Goal: Transaction & Acquisition: Book appointment/travel/reservation

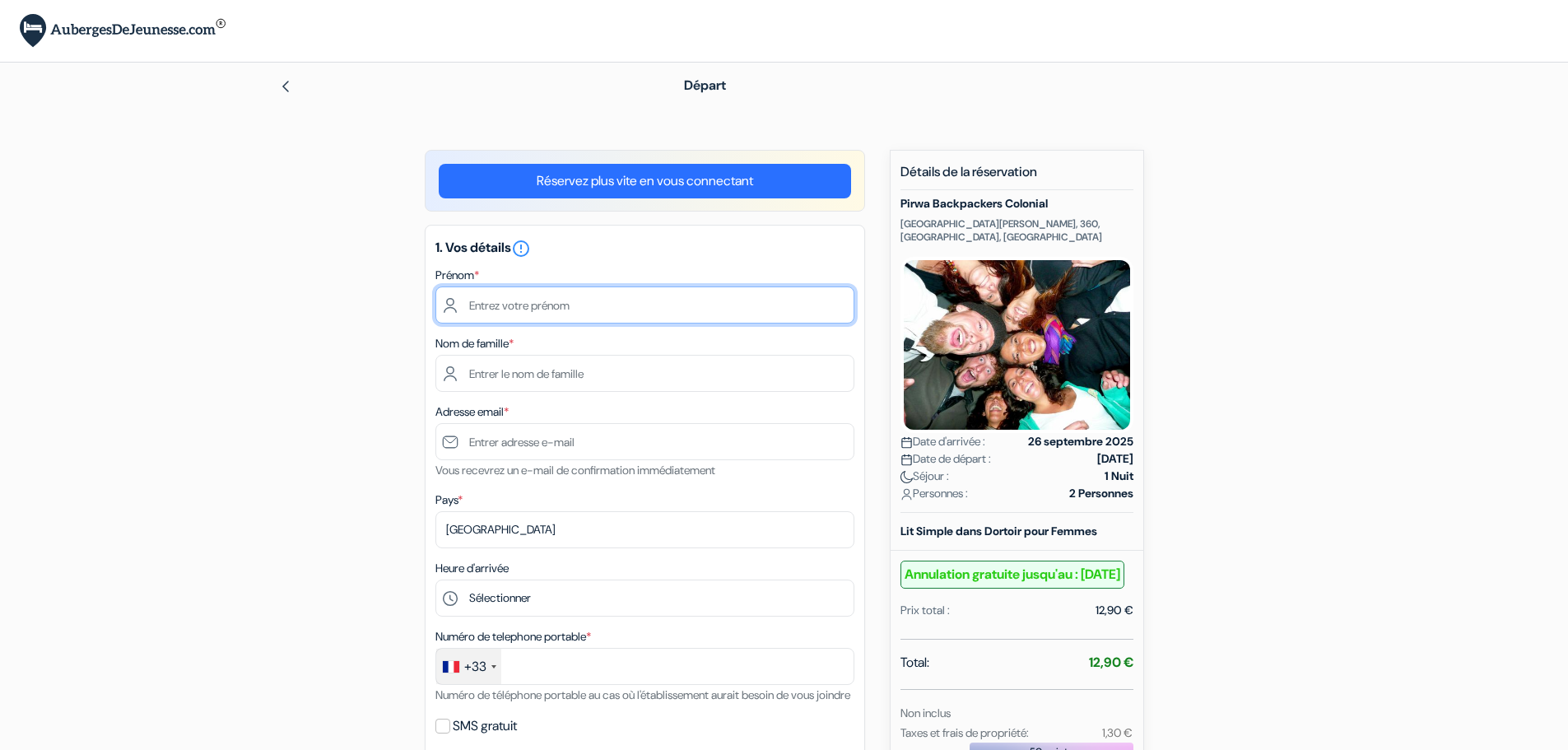
click at [652, 305] on input "text" at bounding box center [645, 304] width 418 height 37
type input "Juliette"
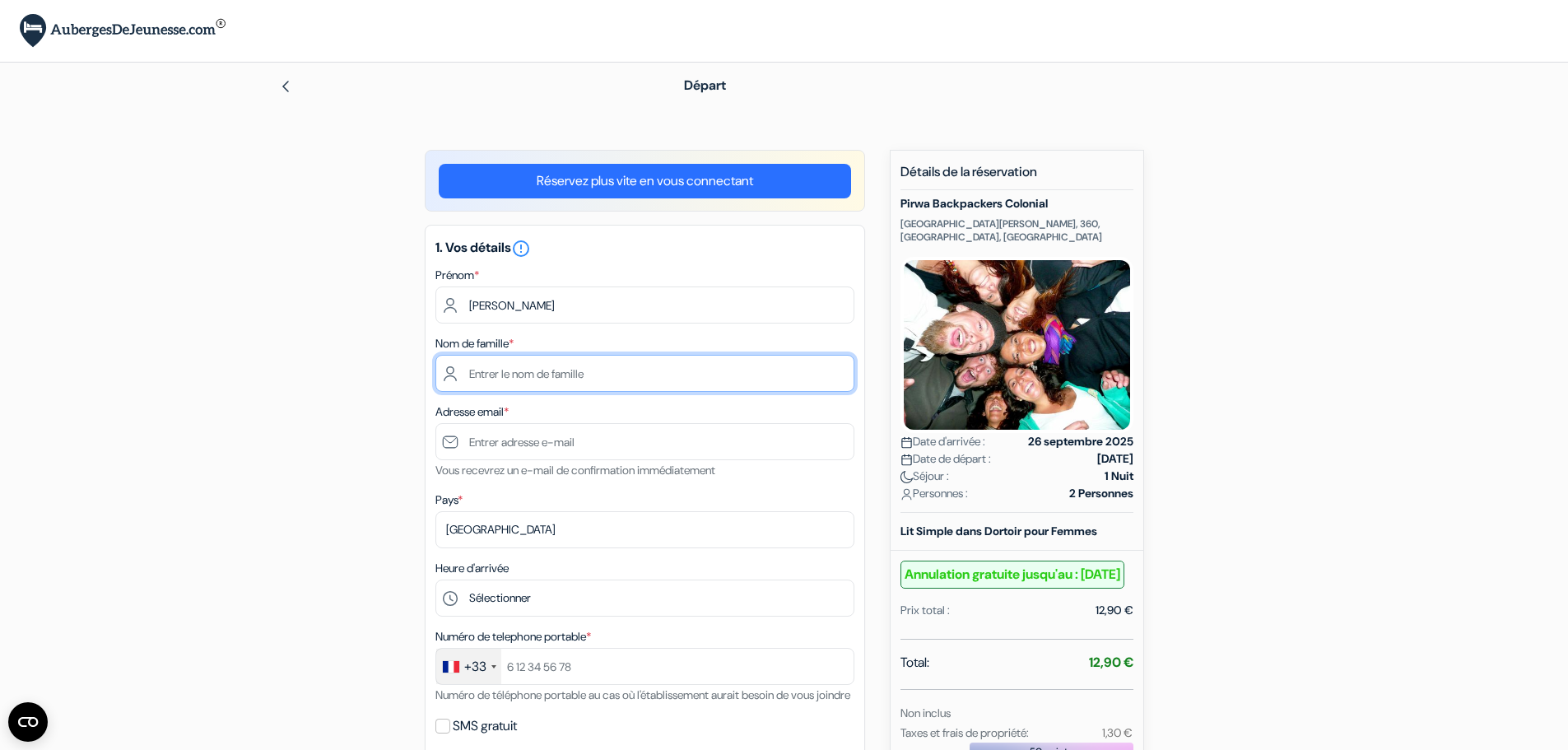
type input "Grand"
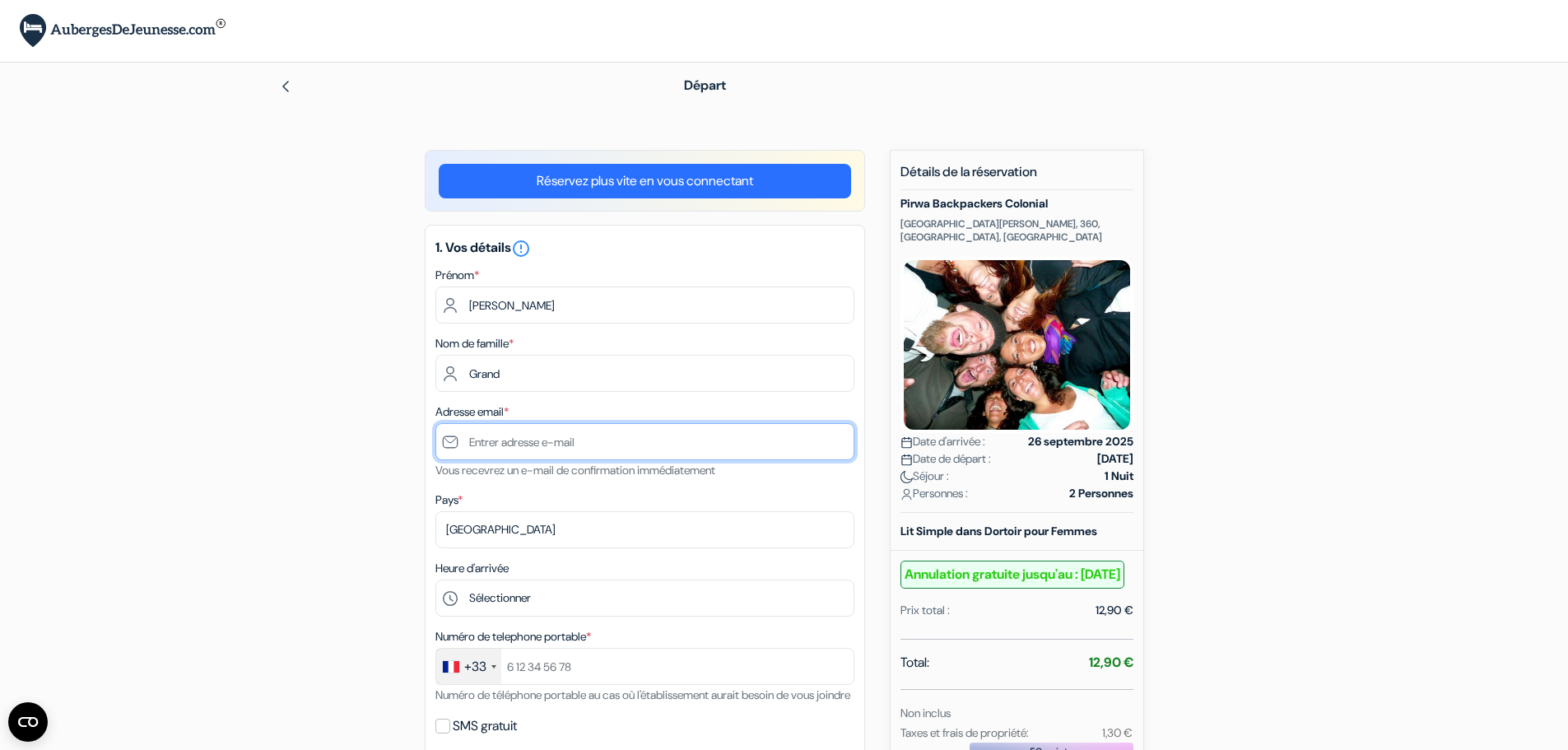
type input "madiniamadinia@hotmail.fr"
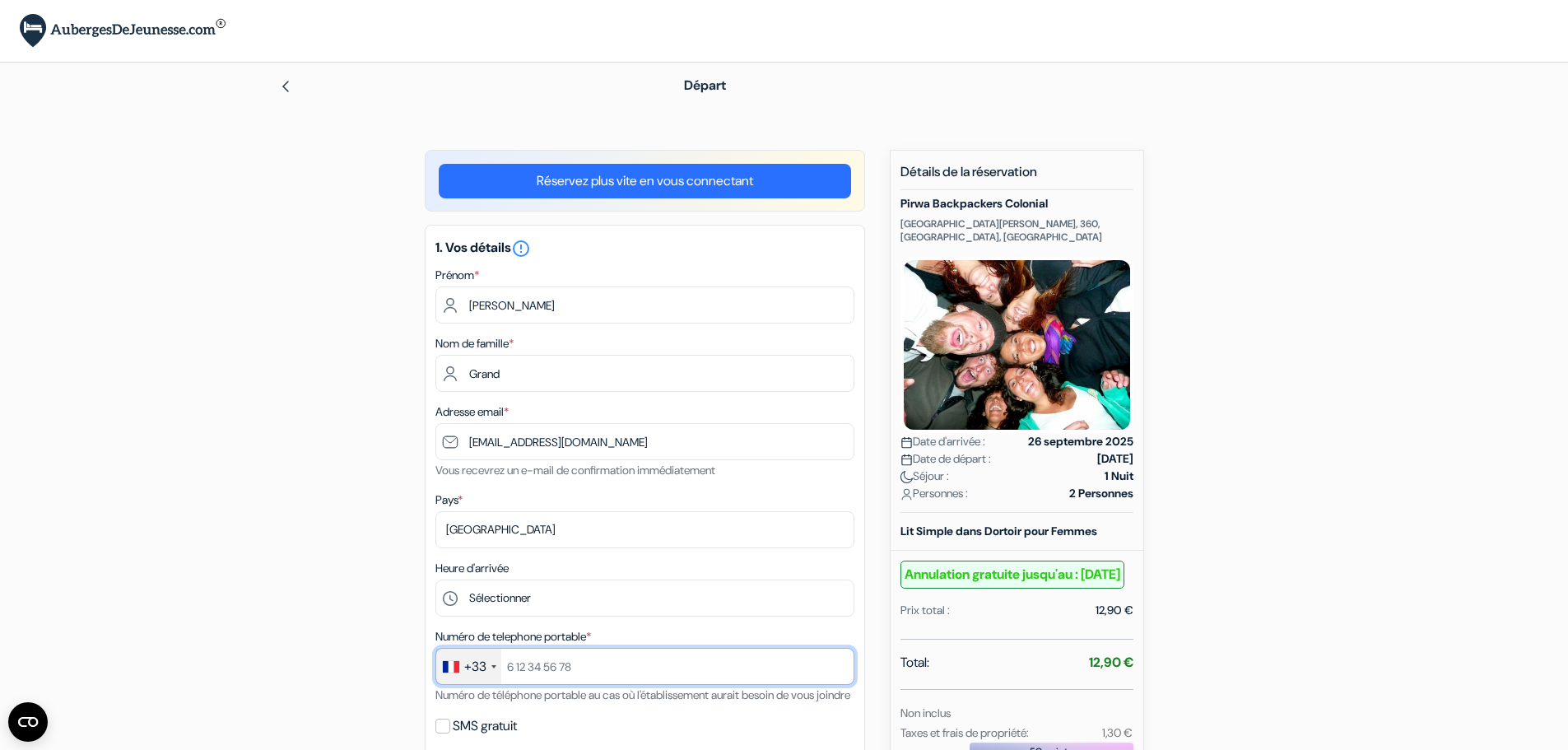
type input "0786744424"
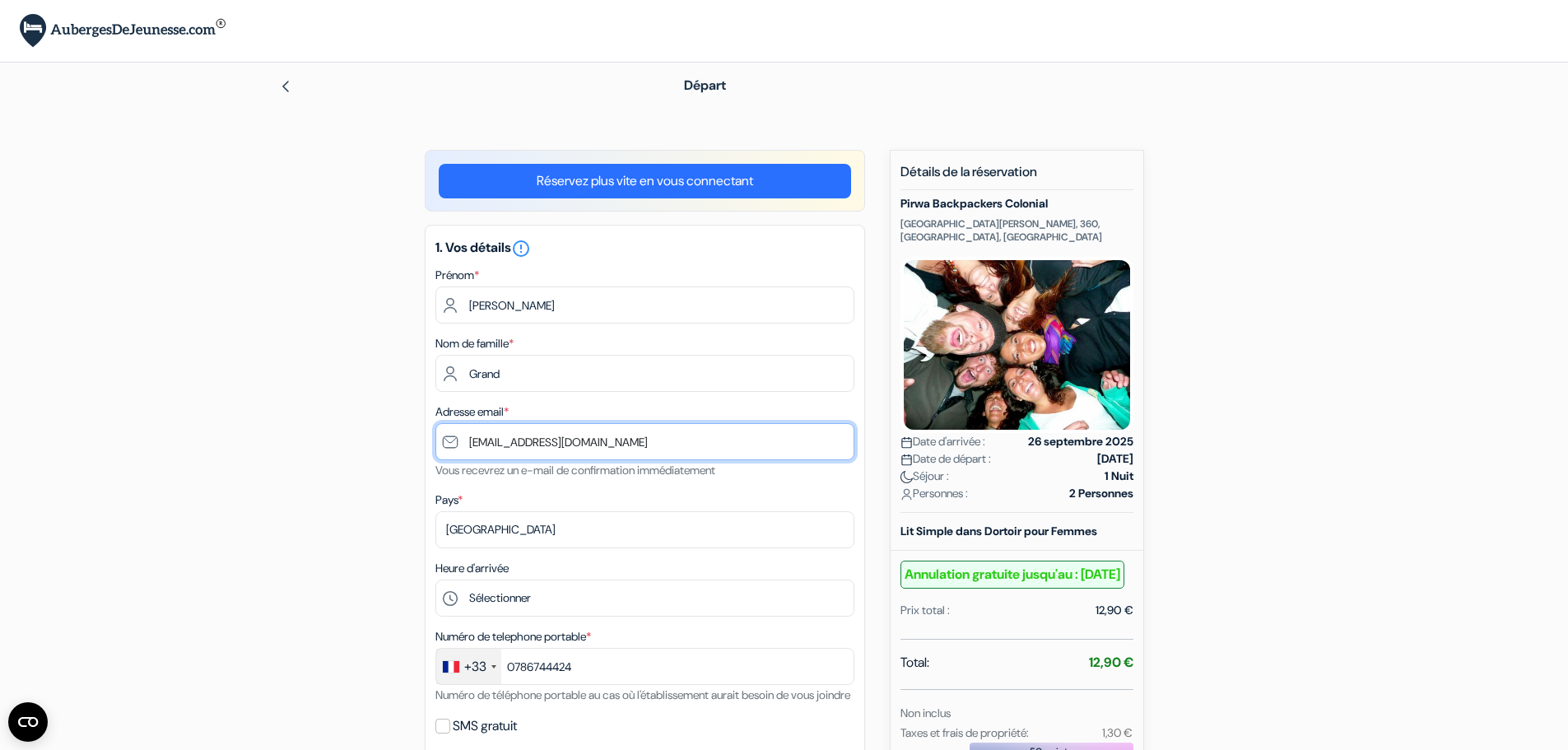
drag, startPoint x: 669, startPoint y: 439, endPoint x: 262, endPoint y: 525, distance: 416.0
type input "[EMAIL_ADDRESS][DOMAIN_NAME]"
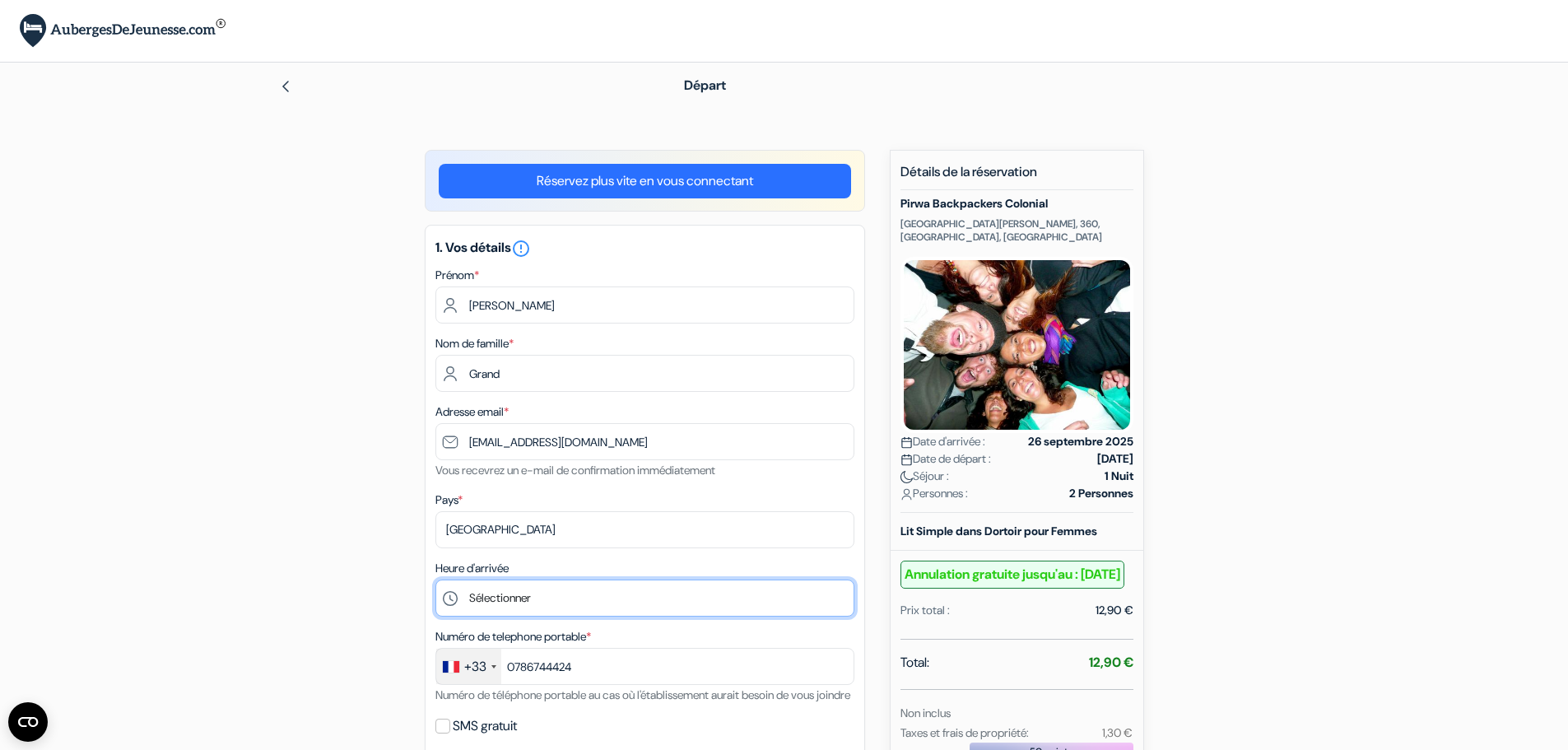
click at [583, 585] on select "Sélectionner 11:00 12:00 13:00 14:00 15:00 16:00 17:00 18:00 19:00 20:00 21:00 …" at bounding box center [645, 597] width 418 height 37
click at [436, 579] on select "Sélectionner 11:00 12:00 13:00 14:00 15:00 16:00 17:00 18:00 19:00 20:00 21:00 …" at bounding box center [645, 597] width 418 height 37
click at [696, 585] on select "Sélectionner 11:00 12:00 13:00 14:00 15:00 16:00 17:00 18:00 19:00 20:00 21:00 …" at bounding box center [645, 597] width 418 height 37
select select "20"
click at [436, 579] on select "Sélectionner 11:00 12:00 13:00 14:00 15:00 16:00 17:00 18:00 19:00 20:00 21:00 …" at bounding box center [645, 597] width 418 height 37
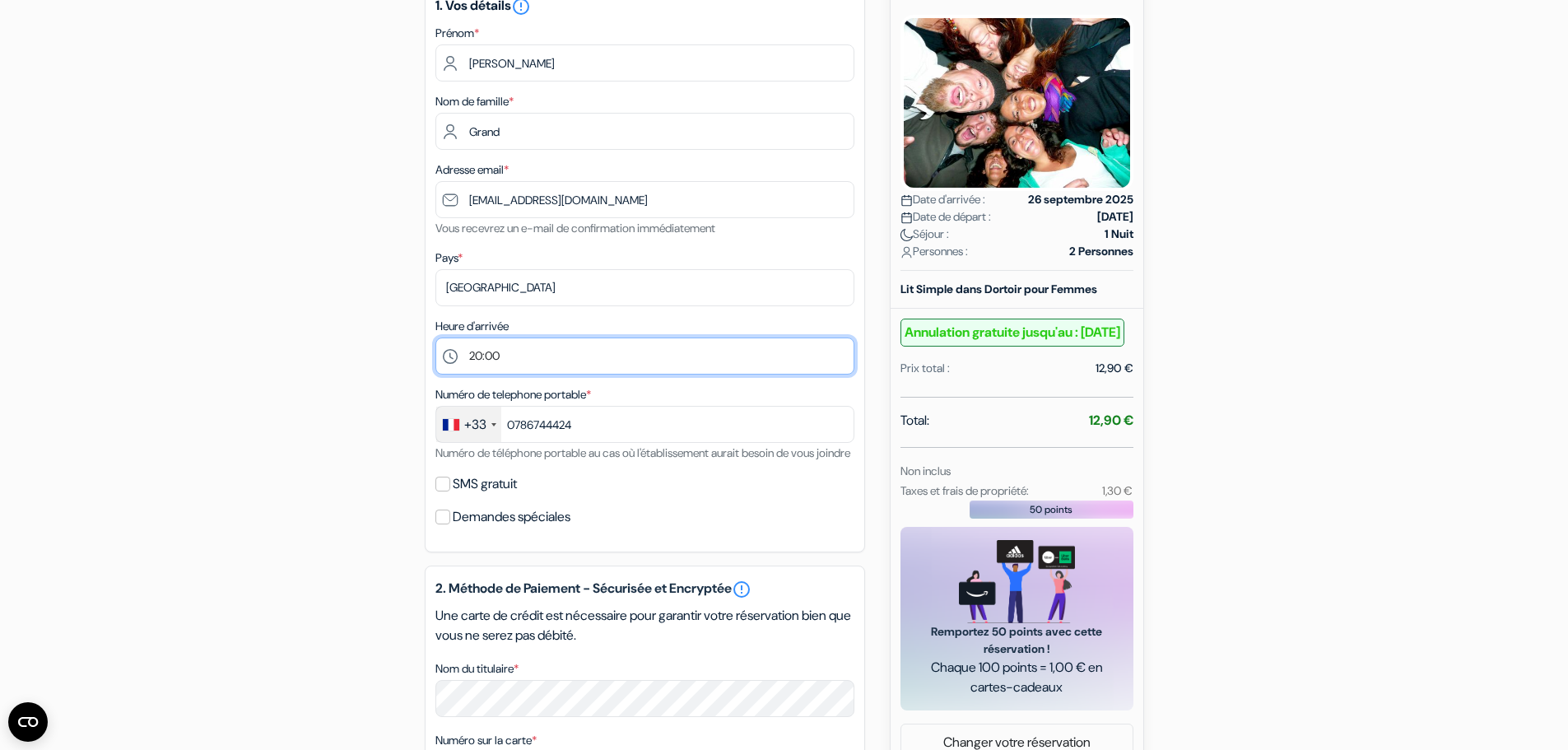
scroll to position [316, 0]
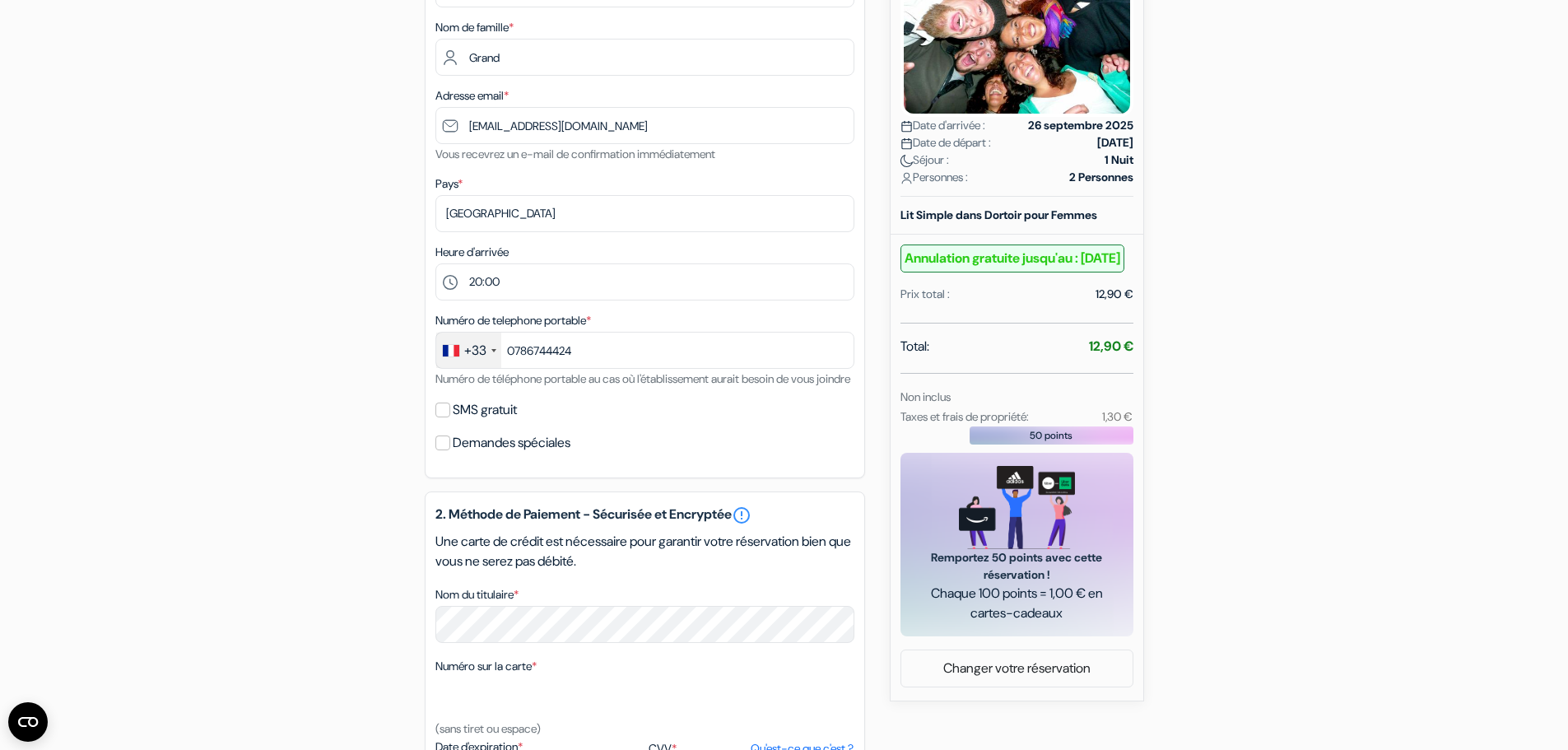
click at [704, 474] on div "1. Vos détails error_outline Prénom * Juliette Nom de famille * Grand Adresse e…" at bounding box center [645, 193] width 440 height 569
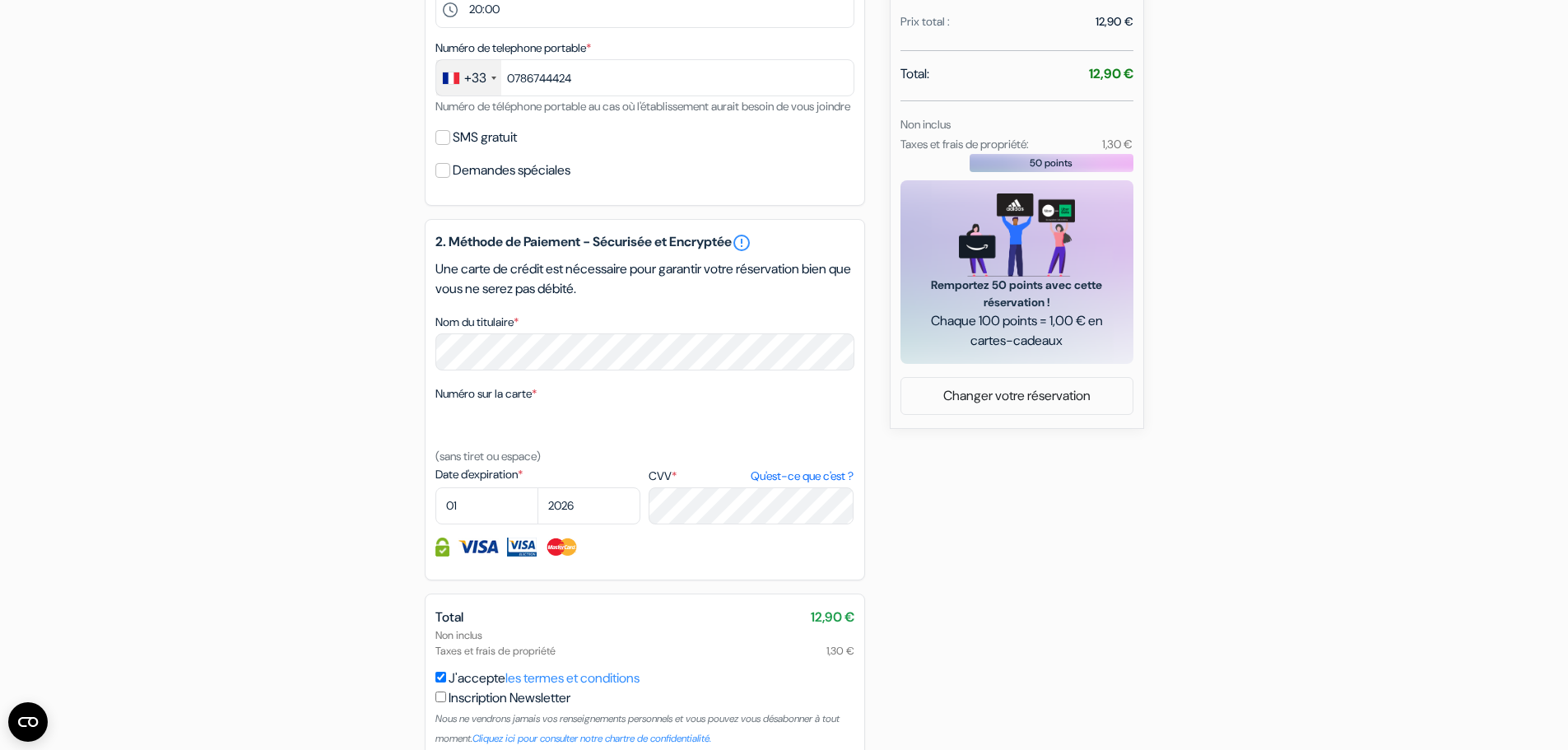
scroll to position [631, 0]
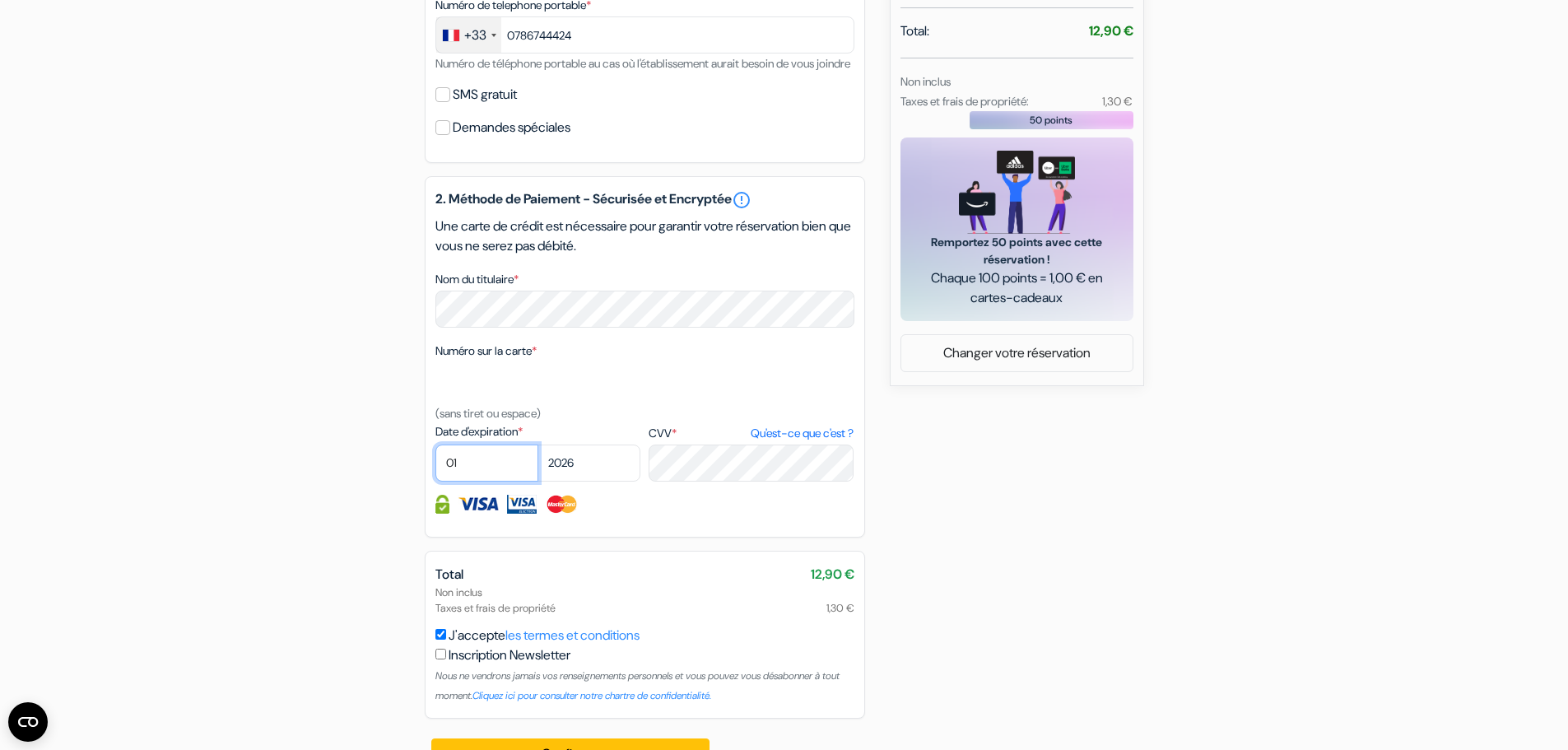
click at [515, 477] on select "01 02 03 04 05 06 07 08 09 10 11 12" at bounding box center [487, 463] width 103 height 37
select select "06"
click at [436, 464] on select "01 02 03 04 05 06 07 08 09 10 11 12" at bounding box center [487, 463] width 103 height 37
click at [582, 481] on select "2025 2026 2027 2028 2029 2030 2031 2032 2033 2034 2035 2036 2037 2038 2039 2040…" at bounding box center [588, 463] width 103 height 37
select select "2027"
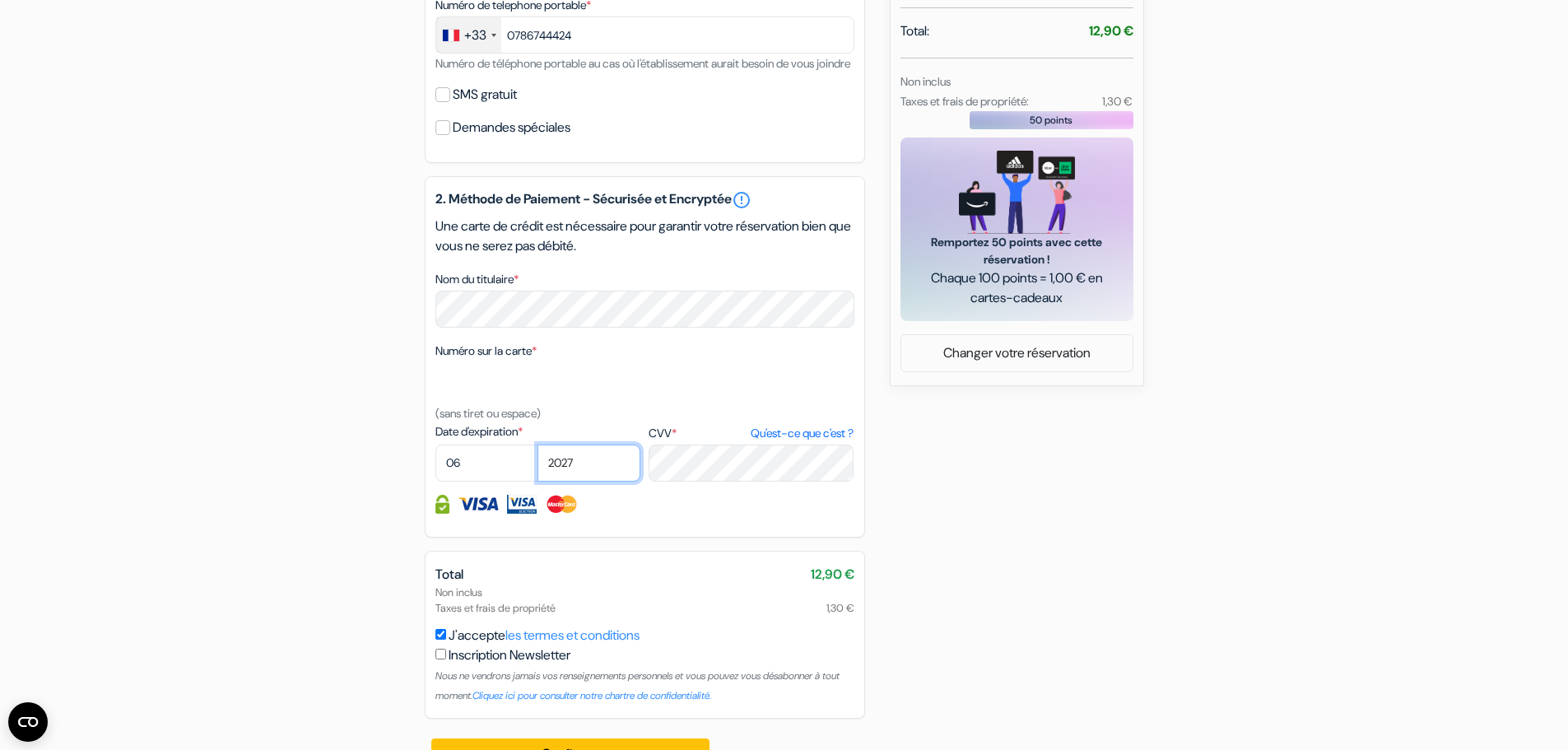
click at [537, 464] on select "2025 2026 2027 2028 2029 2030 2031 2032 2033 2034 2035 2036 2037 2038 2039 2040…" at bounding box center [588, 463] width 103 height 37
click at [702, 584] on div "Total 12,90 € Non inclus Taxes et frais de propriété 1,30 € J'accepte les terme…" at bounding box center [645, 634] width 440 height 168
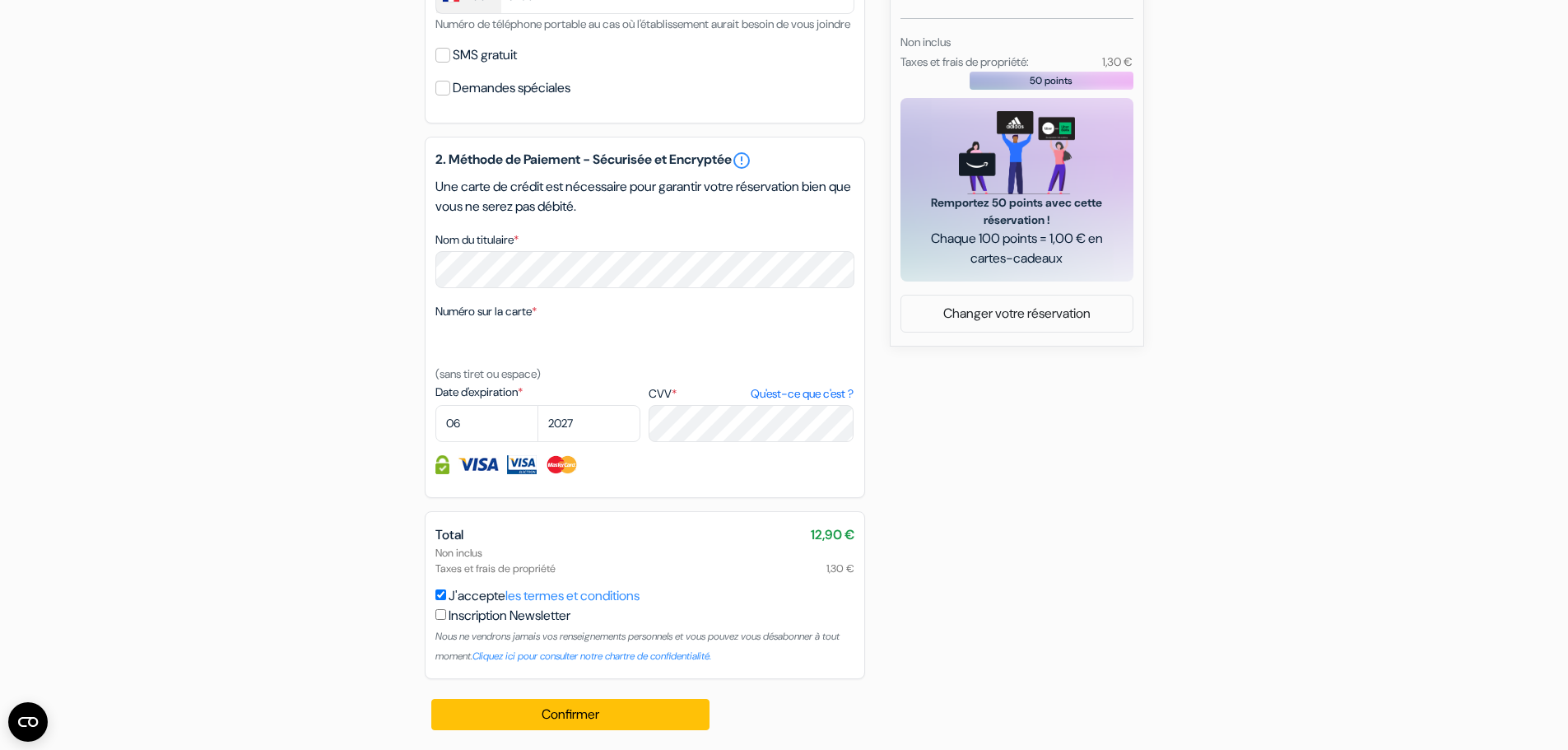
scroll to position [691, 0]
click at [438, 588] on div "J'accepte les termes et conditions Inscription Newsletter Nous ne vendrons jama…" at bounding box center [645, 625] width 418 height 79
click at [595, 716] on button "Confirmer Loading..." at bounding box center [570, 714] width 279 height 31
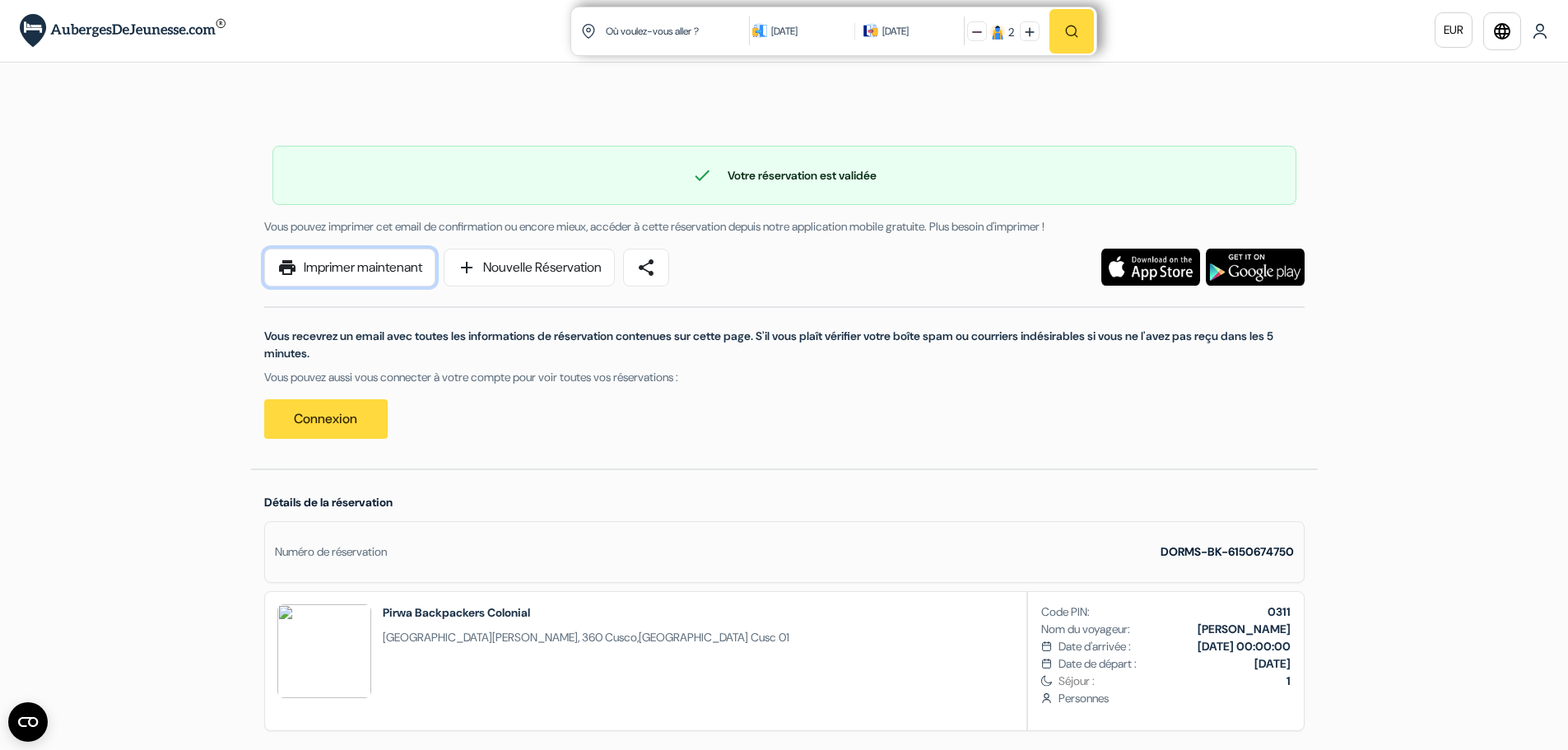
click at [348, 272] on link "print Imprimer maintenant" at bounding box center [349, 268] width 172 height 38
